Goal: Task Accomplishment & Management: Manage account settings

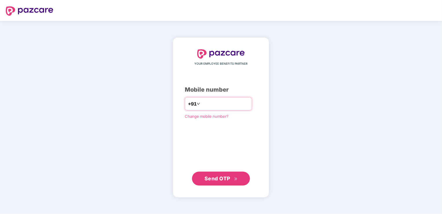
click at [218, 98] on div "+91" at bounding box center [218, 103] width 67 height 13
click at [219, 104] on input "number" at bounding box center [224, 103] width 47 height 9
click at [201, 102] on input "number" at bounding box center [224, 103] width 47 height 9
type input "**********"
click at [225, 180] on span "Send OTP" at bounding box center [217, 178] width 26 height 6
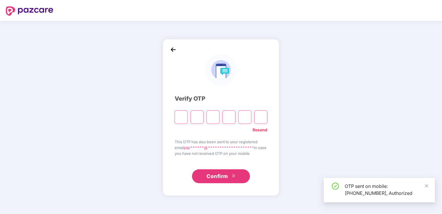
type input "*"
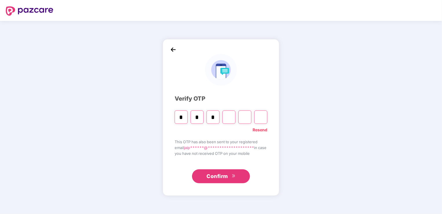
type input "*"
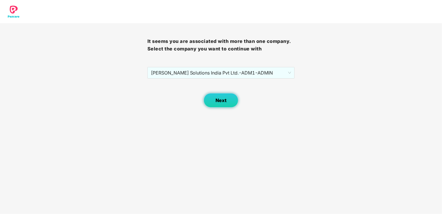
click at [222, 101] on span "Next" at bounding box center [220, 101] width 11 height 6
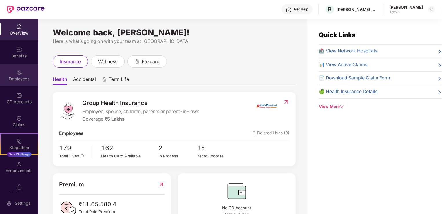
click at [17, 76] on div "Employees" at bounding box center [19, 79] width 38 height 6
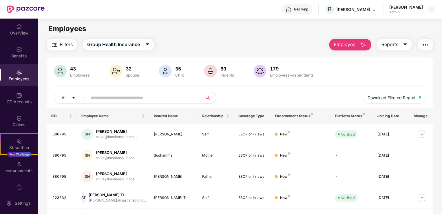
click at [112, 95] on input "text" at bounding box center [142, 97] width 104 height 9
paste input "******"
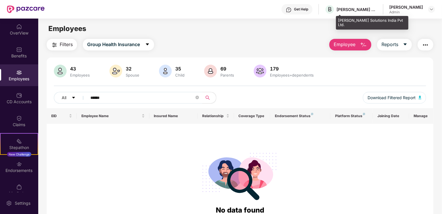
type input "******"
click at [377, 10] on div "[PERSON_NAME] Solutions India Pvt Ltd." at bounding box center [356, 10] width 41 height 6
drag, startPoint x: 368, startPoint y: 5, endPoint x: 347, endPoint y: 9, distance: 21.3
click at [367, 5] on div "B [PERSON_NAME] Solutions India Pvt Ltd." at bounding box center [351, 9] width 52 height 10
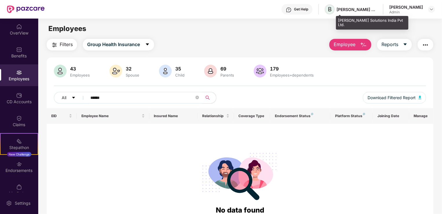
click at [332, 11] on span "B" at bounding box center [330, 9] width 4 height 7
click at [332, 9] on span "B" at bounding box center [330, 9] width 4 height 7
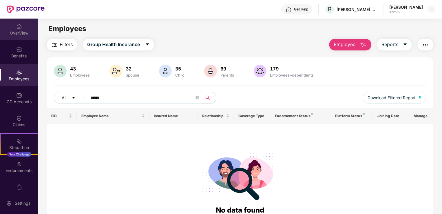
click at [17, 29] on img at bounding box center [19, 27] width 6 height 6
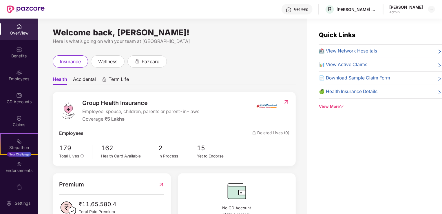
click at [427, 8] on div "[PERSON_NAME] Admin" at bounding box center [412, 9] width 46 height 10
click at [431, 8] on img at bounding box center [431, 9] width 5 height 5
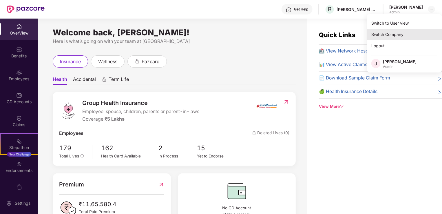
click at [398, 32] on div "Switch Company" at bounding box center [404, 34] width 75 height 11
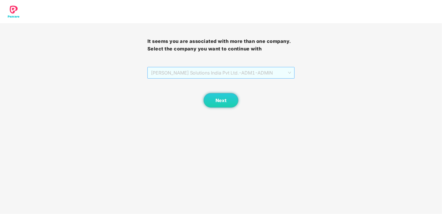
click at [287, 70] on span "[PERSON_NAME] Solutions India Pvt Ltd. - ADM1 - ADMIN" at bounding box center [221, 72] width 140 height 11
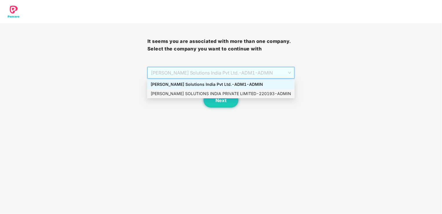
click at [266, 93] on div "[PERSON_NAME] SOLUTIONS INDIA PRIVATE LIMITED - 220193 - ADMIN" at bounding box center [221, 93] width 140 height 6
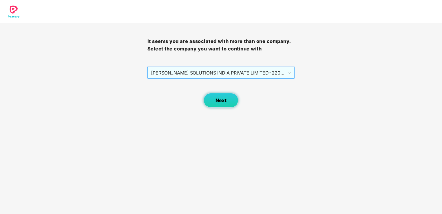
click at [221, 101] on span "Next" at bounding box center [220, 101] width 11 height 6
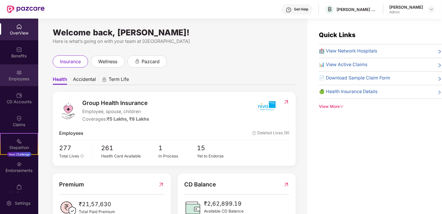
click at [19, 72] on img at bounding box center [19, 72] width 6 height 6
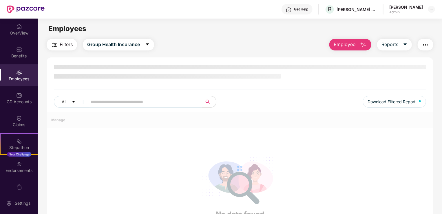
click at [112, 101] on input "text" at bounding box center [142, 101] width 104 height 9
paste input "******"
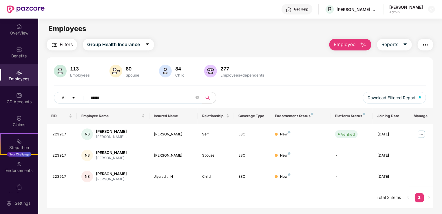
type input "******"
click at [280, 202] on div "EID Employee Name Insured Name Relationship Coverage Type Endorsement Status Pl…" at bounding box center [240, 158] width 387 height 100
click at [428, 8] on div at bounding box center [431, 9] width 7 height 7
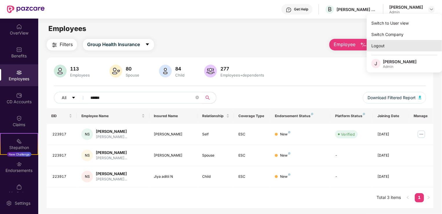
click at [378, 47] on div "Logout" at bounding box center [404, 45] width 75 height 11
